Goal: Transaction & Acquisition: Purchase product/service

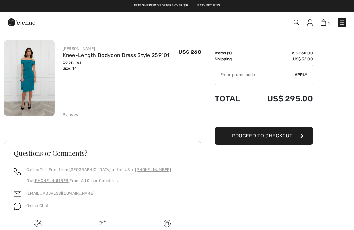
click at [282, 132] on span "Proceed to Checkout" at bounding box center [262, 135] width 60 height 6
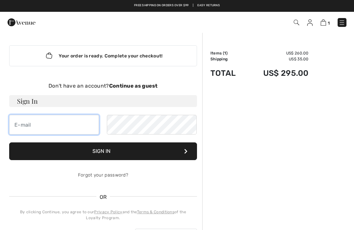
click at [28, 125] on input "email" at bounding box center [54, 125] width 90 height 20
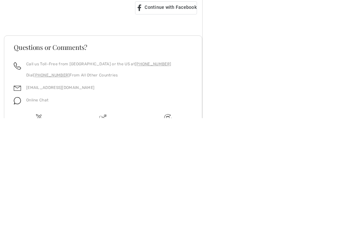
scroll to position [117, 0]
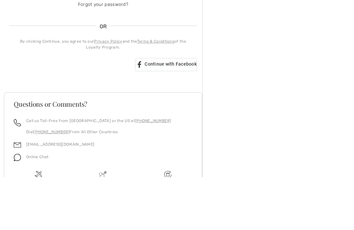
type input "richard.rooks@gmail.com"
click at [70, 110] on div "Sign in with Google. Opens in new tab" at bounding box center [69, 117] width 121 height 14
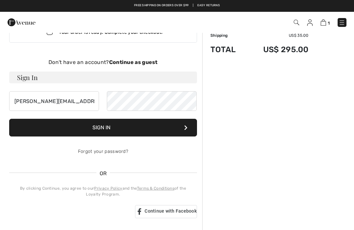
scroll to position [0, 0]
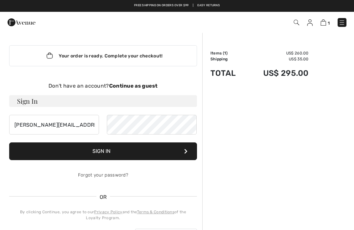
click at [141, 84] on strong "Continue as guest" at bounding box center [133, 86] width 48 height 6
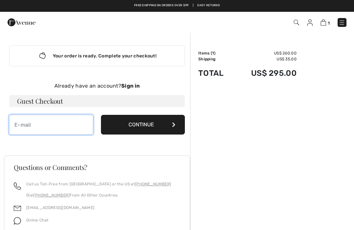
click at [20, 122] on input "email" at bounding box center [51, 125] width 84 height 20
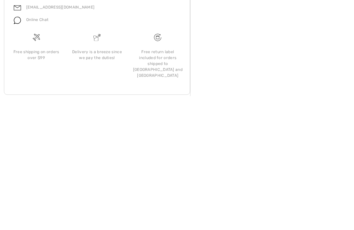
scroll to position [70, 0]
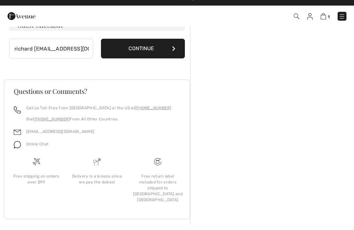
click at [175, 46] on button "Continue" at bounding box center [143, 55] width 84 height 20
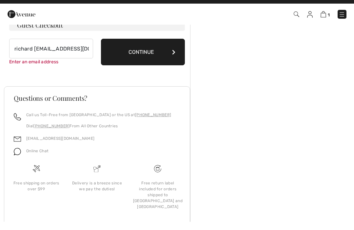
scroll to position [67, 0]
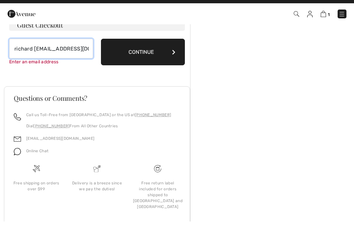
click at [36, 57] on input "richard rooks@gmail.com" at bounding box center [51, 57] width 84 height 20
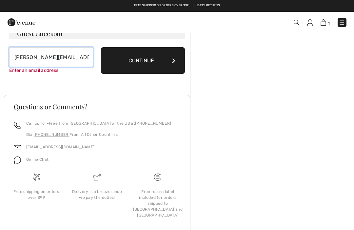
type input "richard.rooks@gmail.com"
click at [141, 62] on button "Continue" at bounding box center [143, 60] width 84 height 27
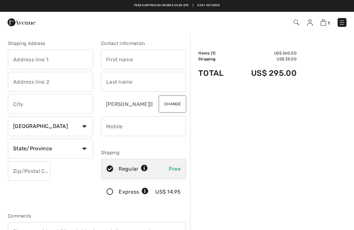
click at [22, 55] on input "text" at bounding box center [50, 59] width 85 height 20
type input "364 NW 183rd Way"
click at [115, 61] on input "text" at bounding box center [143, 59] width 85 height 20
type input "[PERSON_NAME]"
click at [20, 79] on input "text" at bounding box center [50, 82] width 85 height 20
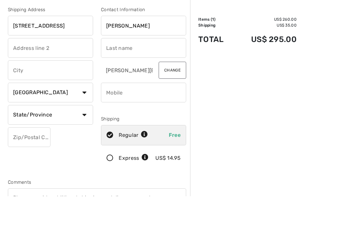
click at [109, 72] on input "text" at bounding box center [143, 82] width 85 height 20
type input "Rooks"
click at [21, 94] on input "text" at bounding box center [50, 104] width 85 height 20
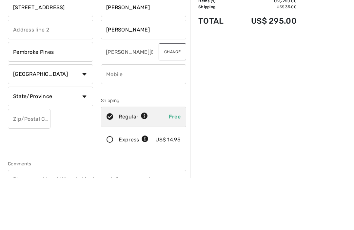
type input "Pembroke Pines"
click at [89, 116] on select "Country Canada United States Afghanistan Aland Islands Albania Algeria American…" at bounding box center [50, 126] width 85 height 20
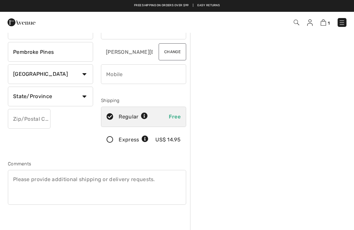
select select "US"
click at [86, 93] on select "State/Province Alabama Alaska American Samoa Arizona Arkansas California Colora…" at bounding box center [50, 96] width 85 height 20
select select "FL"
click at [15, 122] on input "text" at bounding box center [29, 119] width 43 height 20
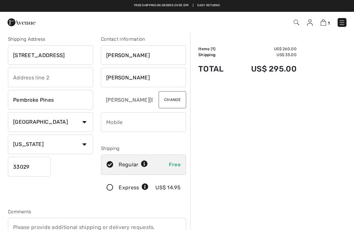
scroll to position [0, 0]
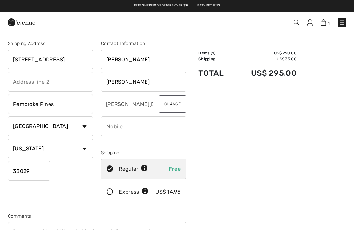
type input "33029"
click at [31, 57] on input "364 NW 183rd Way" at bounding box center [50, 59] width 85 height 20
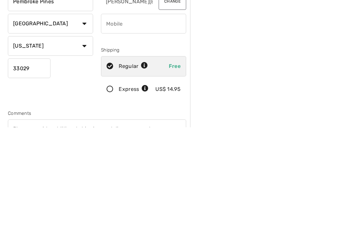
type input "364 SW 183rd Way"
click at [32, 161] on input "33029" at bounding box center [29, 171] width 43 height 20
type input "33029"
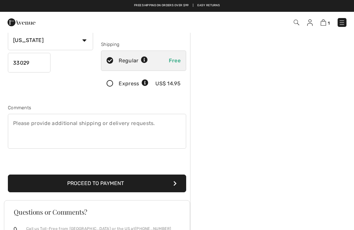
scroll to position [107, 0]
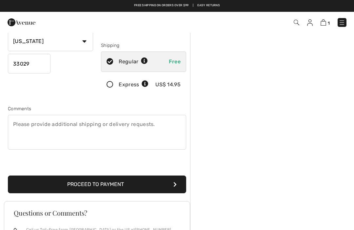
click at [175, 56] on div "Regular Free" at bounding box center [143, 61] width 85 height 20
radio input "true"
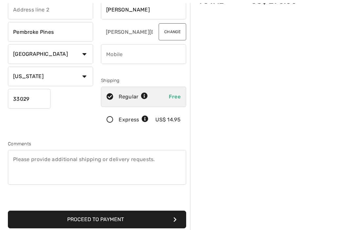
scroll to position [83, 0]
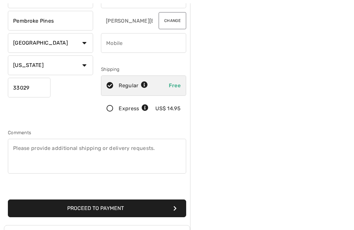
click at [117, 208] on button "Proceed to Payment" at bounding box center [97, 208] width 178 height 18
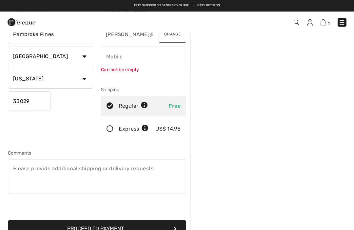
scroll to position [69, 0]
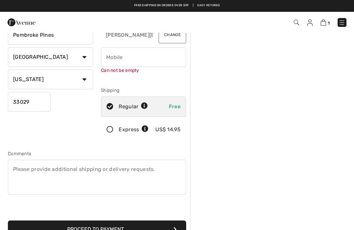
click at [109, 226] on button "Proceed to Payment" at bounding box center [97, 229] width 178 height 18
click at [178, 227] on button "Proceed to Payment" at bounding box center [97, 229] width 178 height 18
click at [113, 55] on input "phone" at bounding box center [143, 57] width 85 height 20
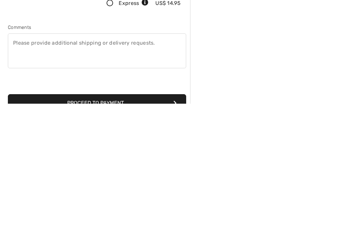
type input "13057908441"
click at [124, 220] on button "Proceed to Payment" at bounding box center [97, 229] width 178 height 18
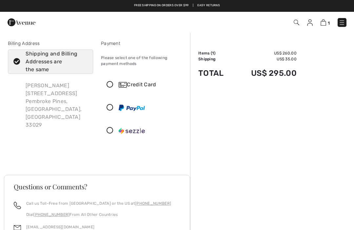
click at [113, 85] on icon at bounding box center [109, 84] width 17 height 7
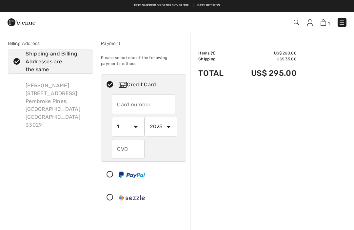
click at [122, 104] on input "text" at bounding box center [144, 104] width 64 height 20
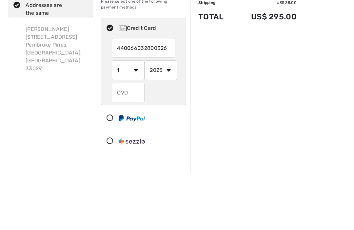
type input "4400660328003263"
select select "7"
select select "2030"
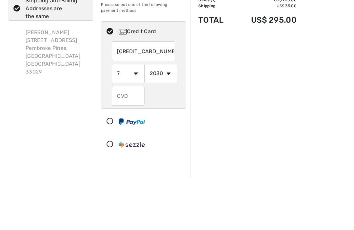
type input "x"
click at [121, 139] on input "text" at bounding box center [128, 149] width 33 height 20
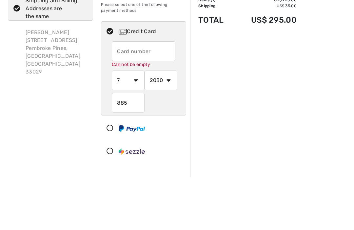
type input "885"
click at [122, 94] on input "text" at bounding box center [144, 104] width 64 height 20
type input "4400660328003263"
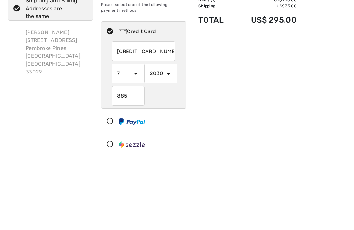
scroll to position [53, 0]
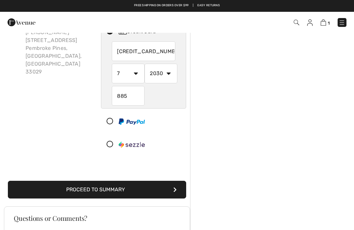
click at [157, 189] on button "Proceed to Summary" at bounding box center [97, 189] width 178 height 18
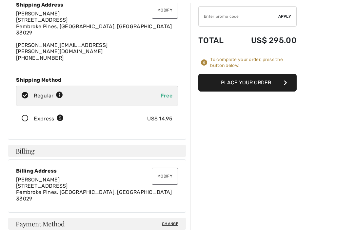
scroll to position [59, 0]
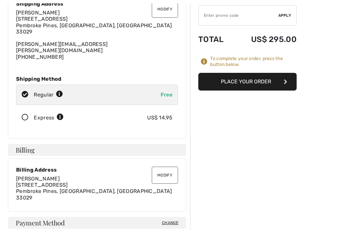
click at [165, 166] on button "Modify" at bounding box center [165, 174] width 26 height 17
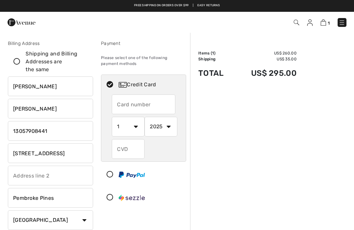
click at [74, 151] on input "[STREET_ADDRESS]" at bounding box center [50, 153] width 85 height 20
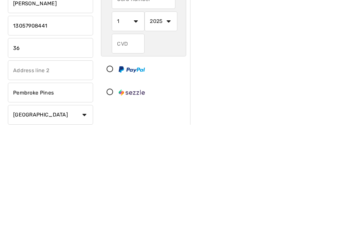
type input "3"
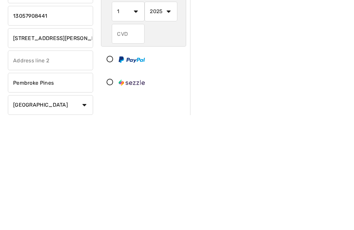
type input "[STREET_ADDRESS][PERSON_NAME]"
click at [65, 188] on input "Pembroke Pines" at bounding box center [50, 198] width 85 height 20
type input "P"
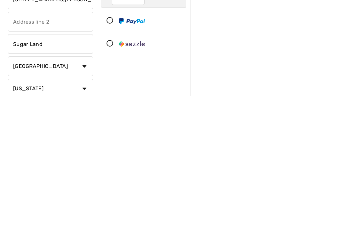
type input "Sugar Land"
click at [87, 212] on select "State/Province Alabama Alaska American Samoa Arizona Arkansas California Colora…" at bounding box center [50, 222] width 85 height 20
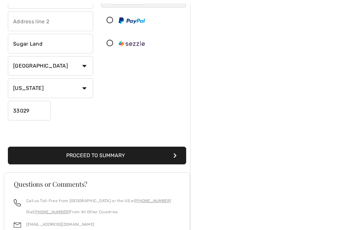
select select "TX"
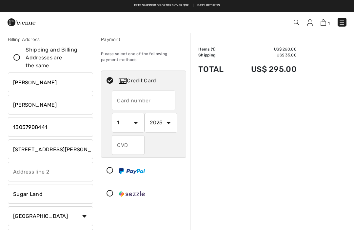
scroll to position [4, 0]
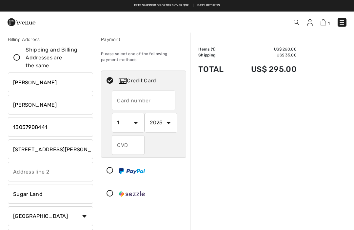
click at [121, 101] on input "text" at bounding box center [144, 101] width 64 height 20
radio input "true"
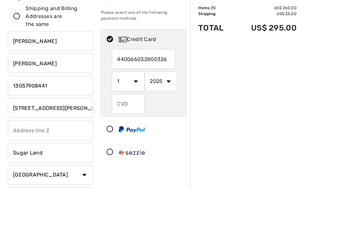
type input "4400660328003263"
select select "7"
select select "2030"
click at [125, 135] on input "text" at bounding box center [128, 145] width 33 height 20
radio input "true"
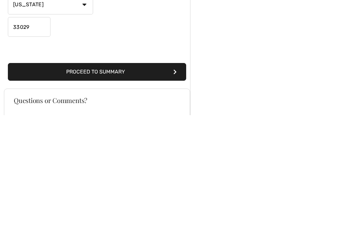
scroll to position [131, 0]
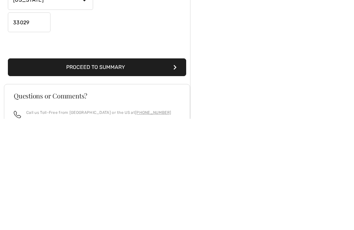
type input "885"
click at [143, 169] on button "Proceed to Summary" at bounding box center [97, 178] width 178 height 18
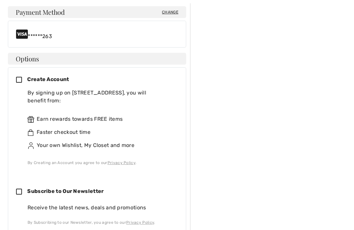
scroll to position [276, 0]
click at [17, 76] on icon at bounding box center [21, 79] width 11 height 7
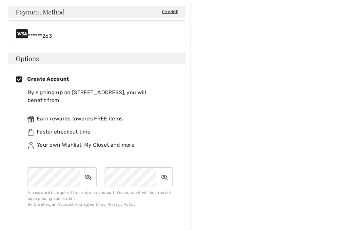
click at [22, 76] on icon at bounding box center [21, 79] width 11 height 7
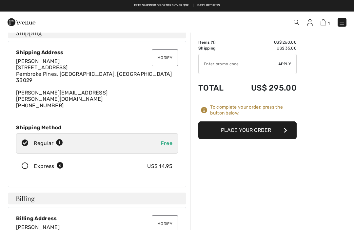
scroll to position [0, 0]
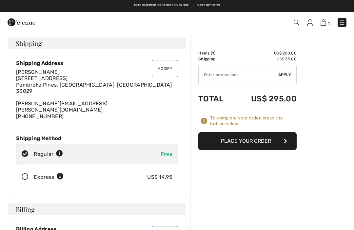
click at [279, 141] on button "Place Your Order" at bounding box center [247, 141] width 98 height 18
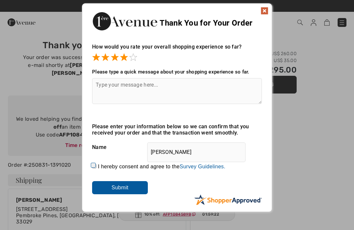
click at [267, 11] on img at bounding box center [264, 11] width 8 height 8
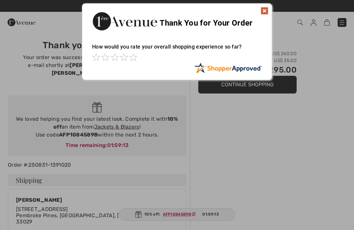
click at [287, 82] on div "Sorry! Something went wrong. Close Thank You for Your Order How would you rate …" at bounding box center [177, 41] width 354 height 83
click at [266, 9] on img at bounding box center [264, 11] width 8 height 8
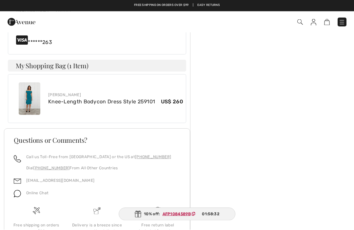
scroll to position [324, 0]
